Goal: Task Accomplishment & Management: Use online tool/utility

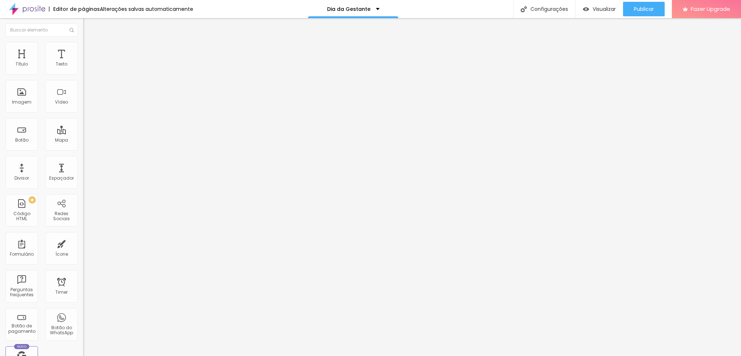
click at [90, 50] on span "Estilo" at bounding box center [95, 47] width 11 height 6
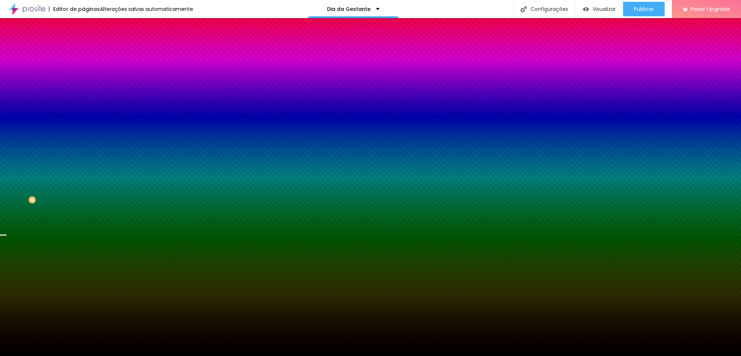
click at [83, 67] on span "Trocar imagem" at bounding box center [102, 63] width 39 height 6
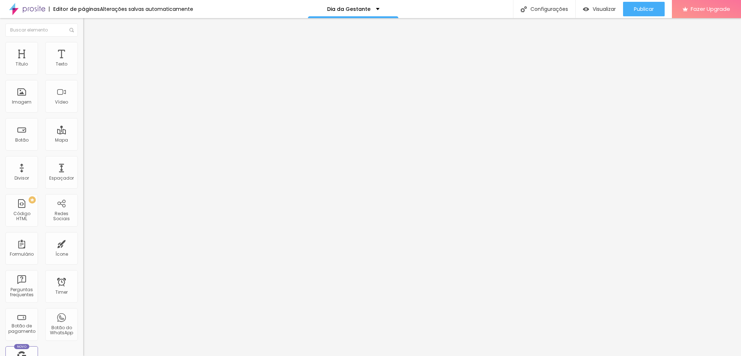
click at [83, 62] on span "Trocar imagem" at bounding box center [102, 59] width 39 height 6
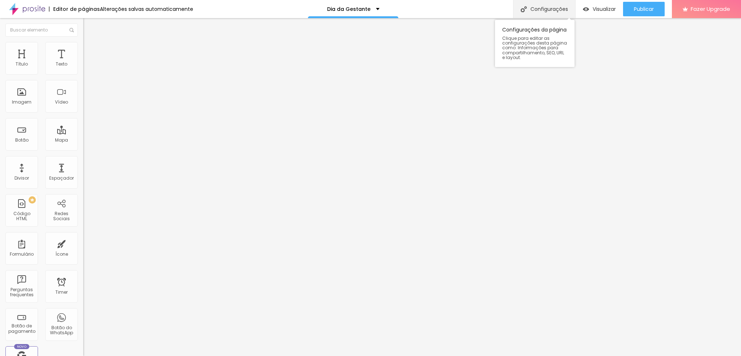
click at [540, 9] on div "Configurações" at bounding box center [544, 9] width 62 height 18
click at [503, 355] on div at bounding box center [370, 363] width 741 height 7
click at [90, 50] on span "Estilo" at bounding box center [95, 47] width 11 height 6
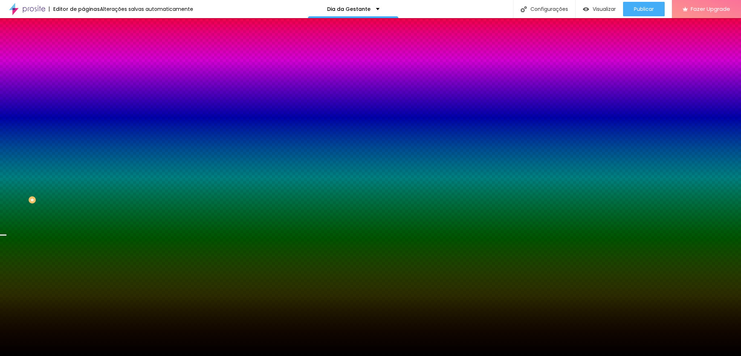
click at [83, 67] on span "Trocar imagem" at bounding box center [102, 63] width 39 height 6
click at [89, 27] on img "button" at bounding box center [92, 27] width 6 height 6
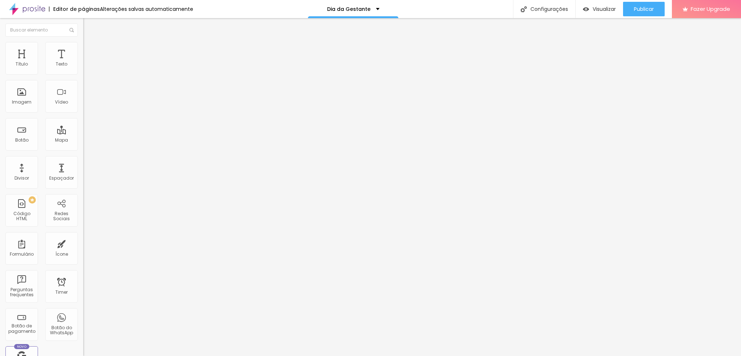
click at [83, 62] on span "Trocar imagem" at bounding box center [102, 59] width 39 height 6
click at [89, 26] on img "button" at bounding box center [92, 27] width 6 height 6
